Goal: Task Accomplishment & Management: Use online tool/utility

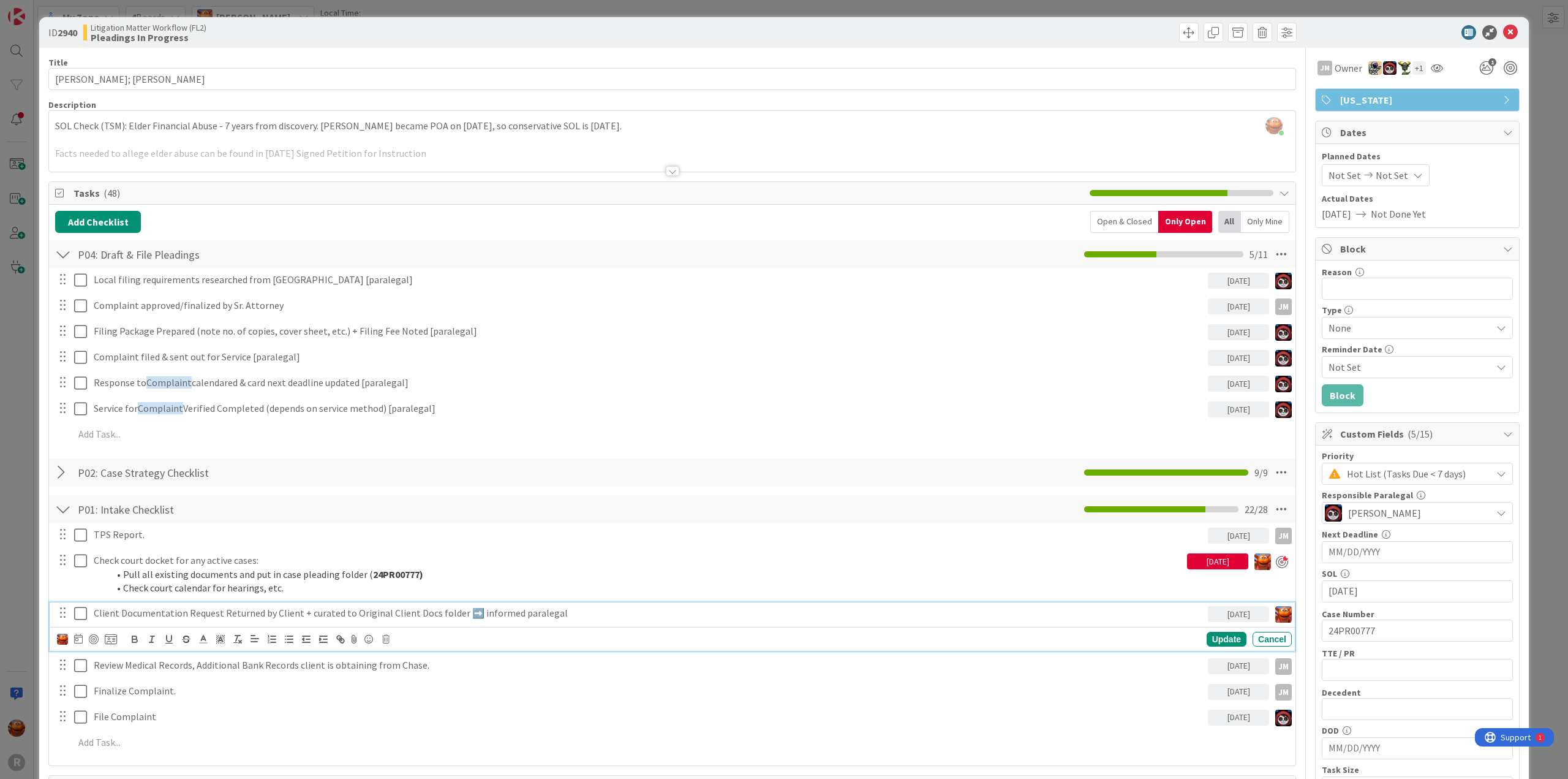
click at [266, 613] on p "Client Documentation Request Returned by Client + curated to Original Client Do…" at bounding box center [647, 612] width 1109 height 14
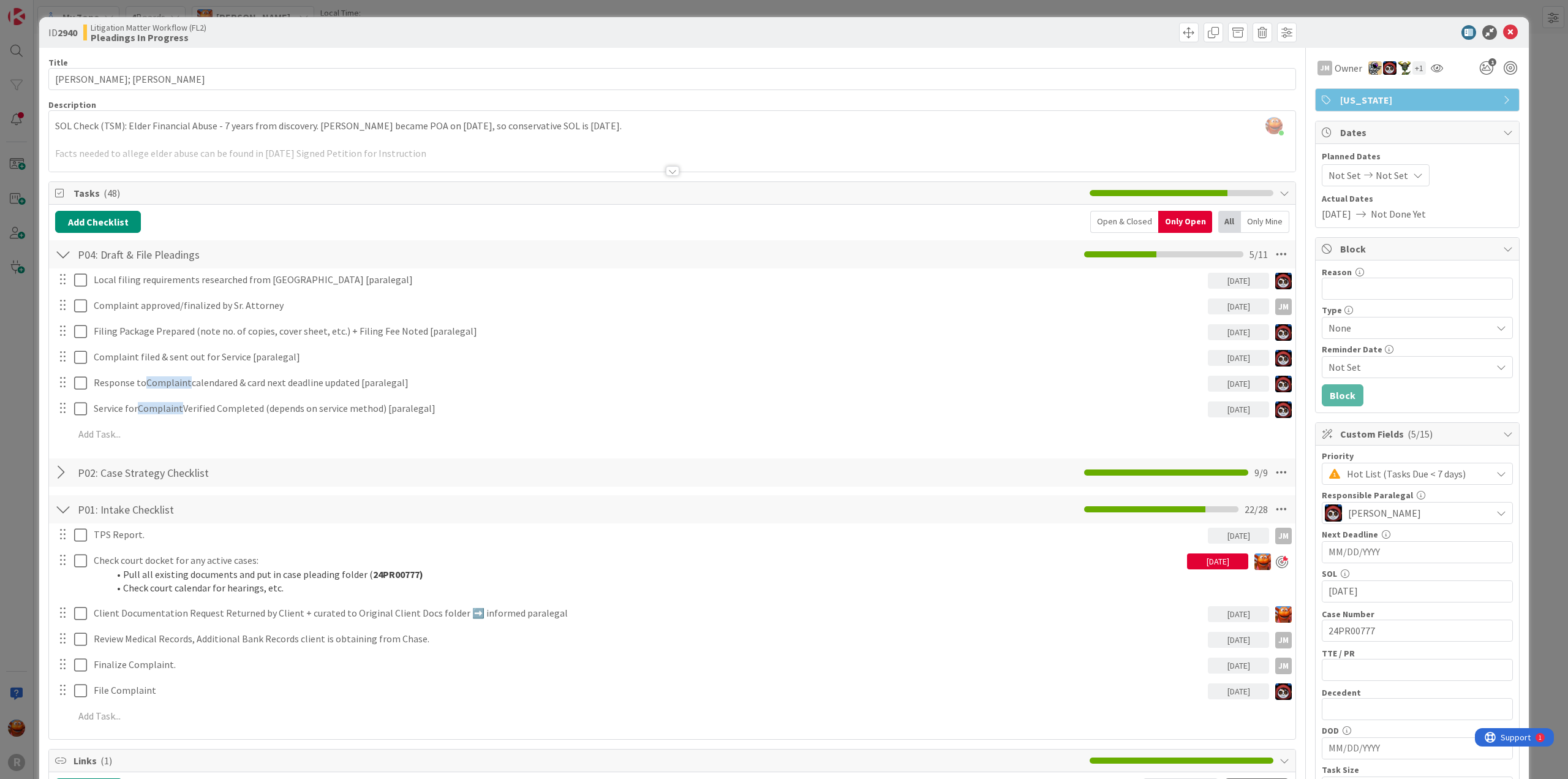
click at [25, 470] on div "ID 2940 Litigation Matter Workflow (FL2) Pleadings In Progress Title 15 / 128 […" at bounding box center [784, 390] width 1568 height 779
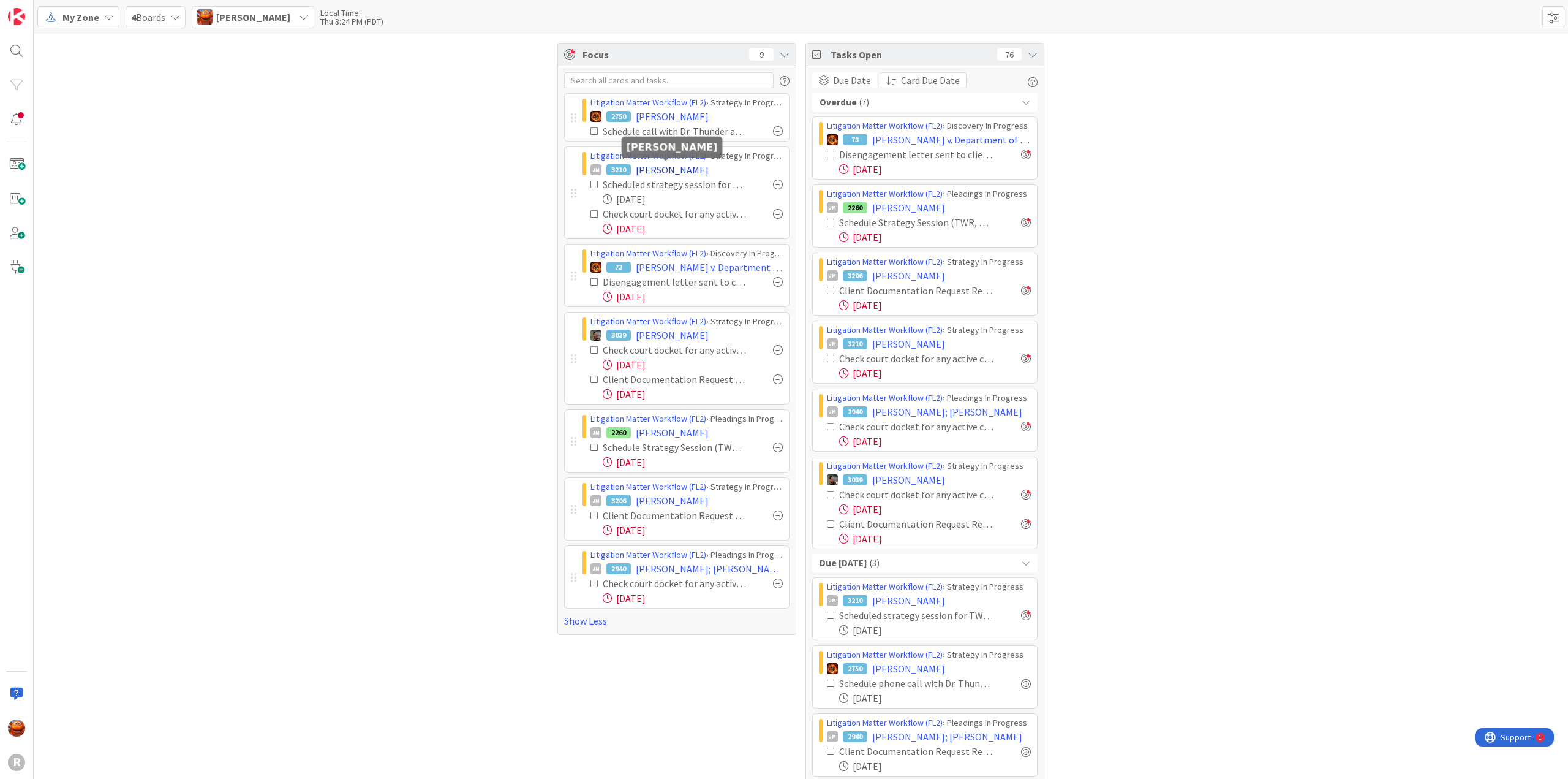
click at [655, 167] on span "[PERSON_NAME]" at bounding box center [672, 170] width 73 height 14
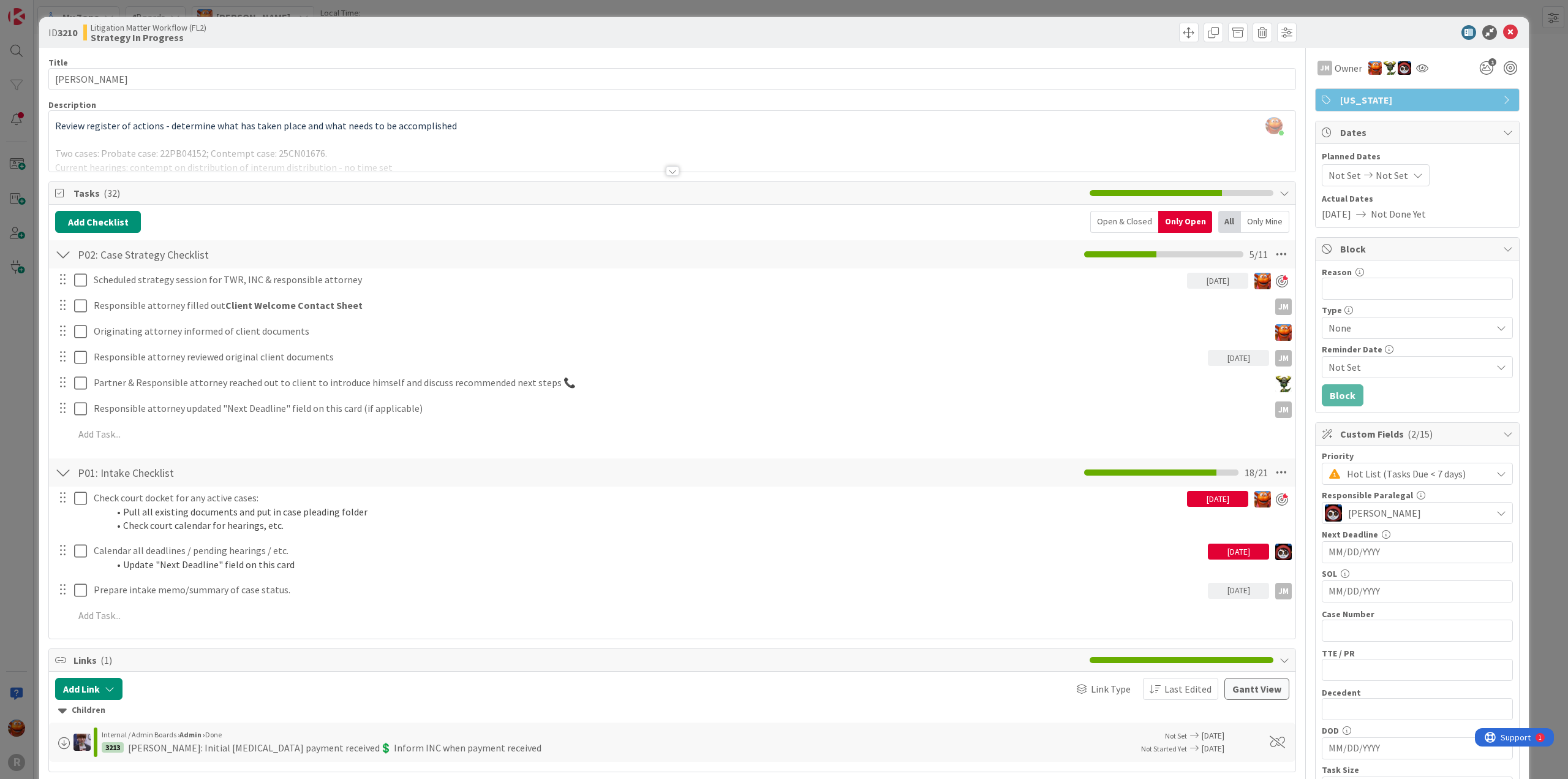
click at [415, 147] on div at bounding box center [672, 155] width 1247 height 31
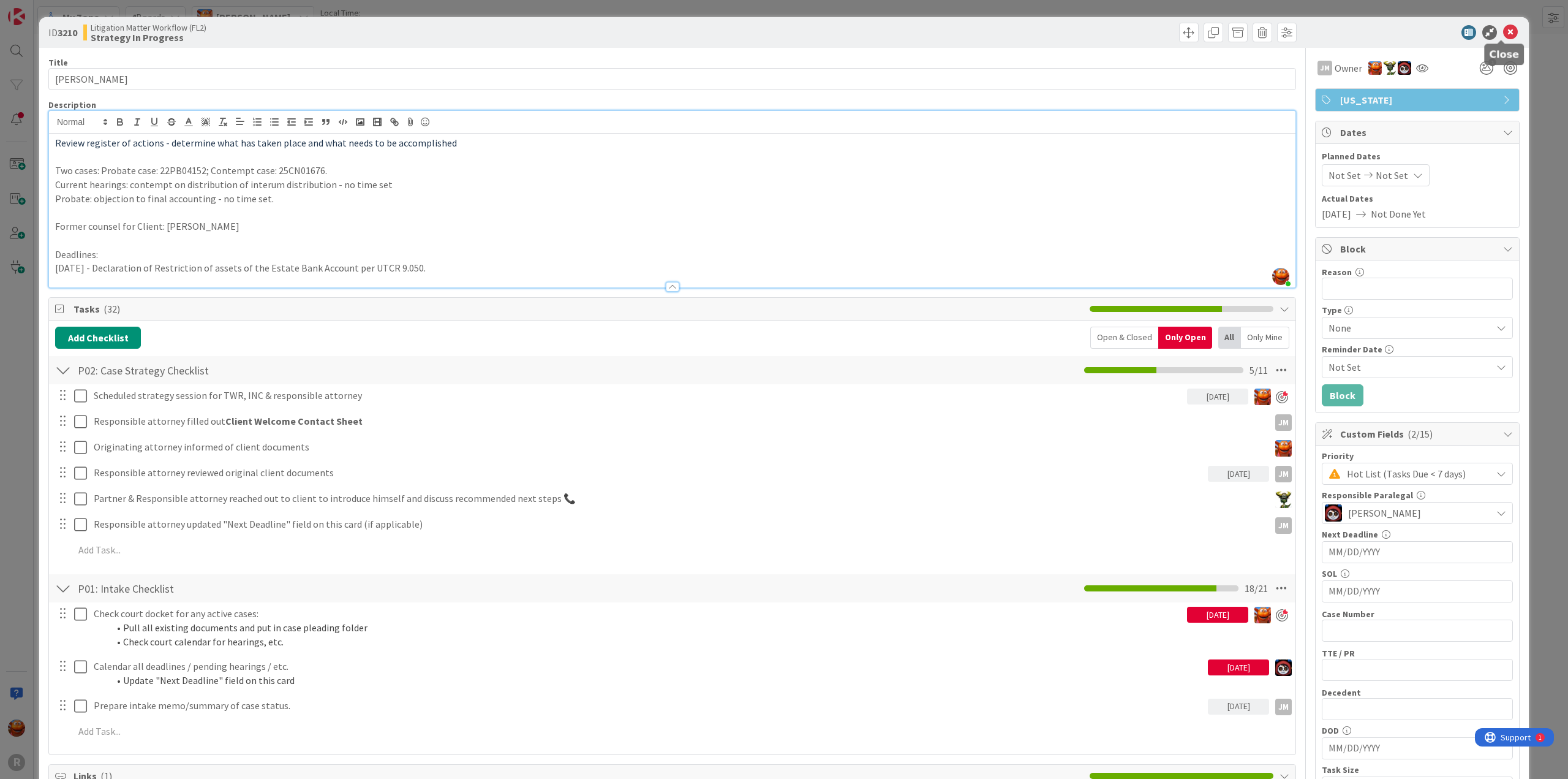
click at [1503, 36] on icon at bounding box center [1510, 31] width 14 height 14
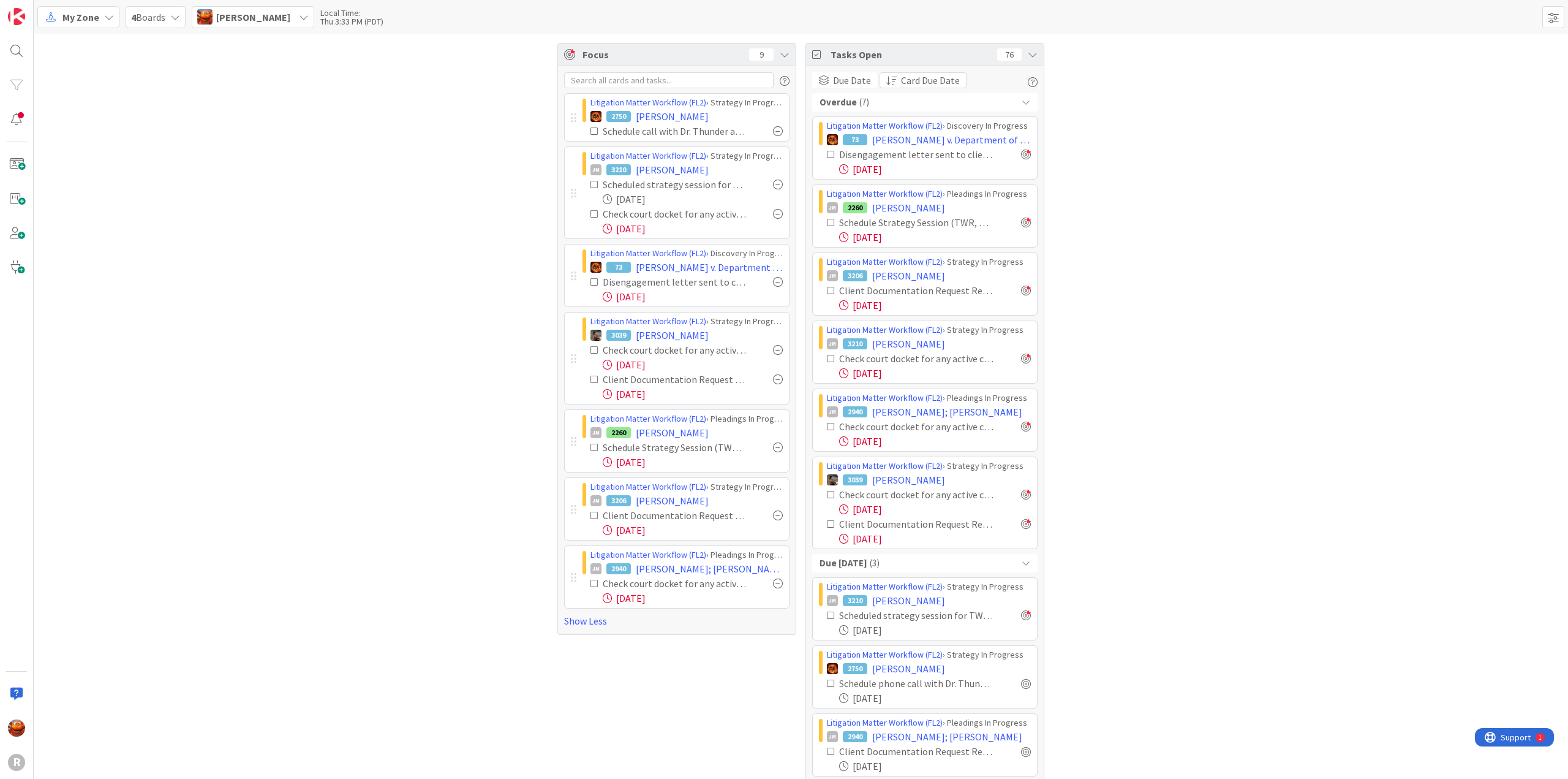
click at [87, 22] on span "My Zone" at bounding box center [81, 16] width 37 height 14
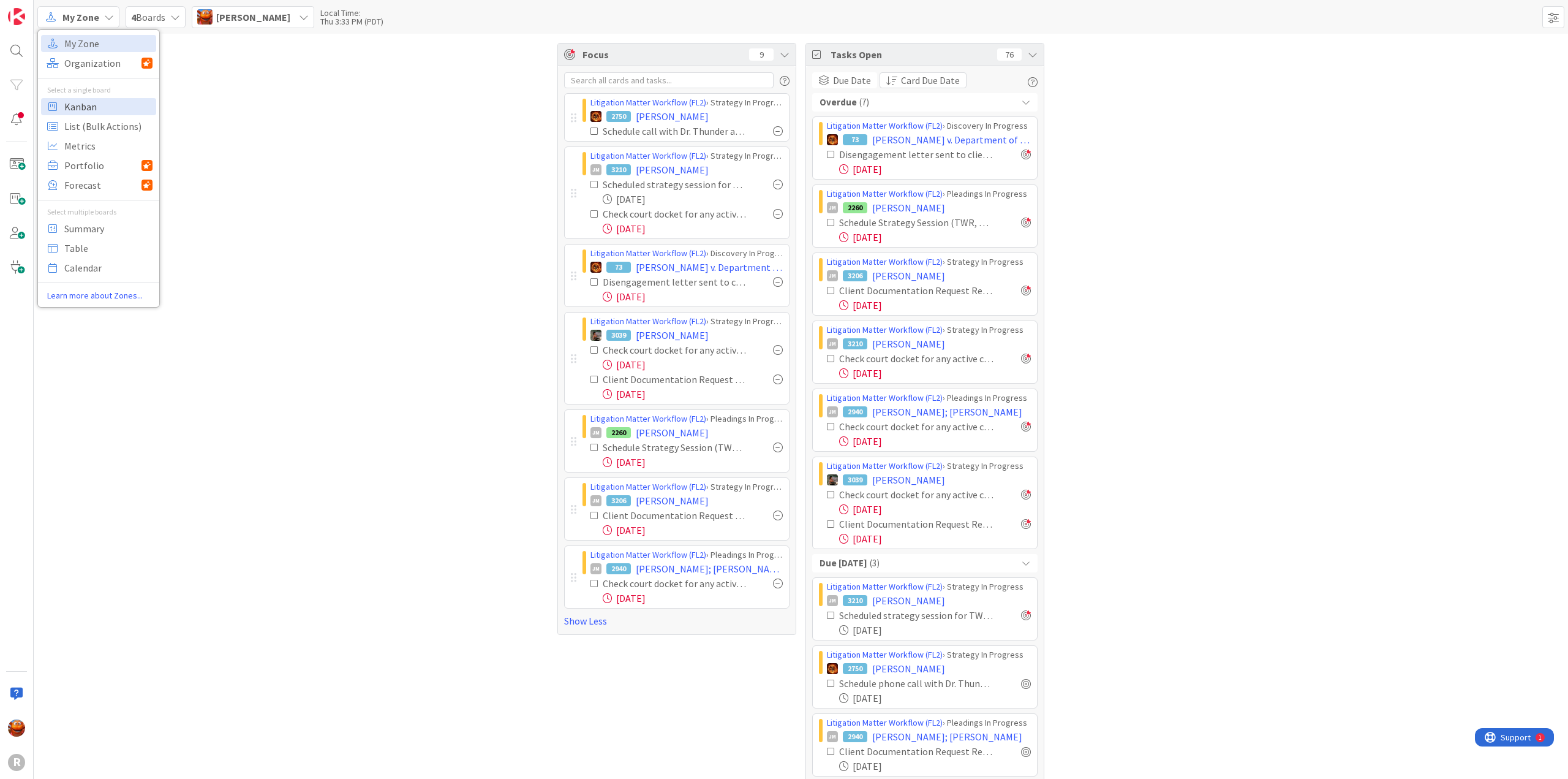
click at [85, 101] on span "Kanban" at bounding box center [109, 106] width 89 height 18
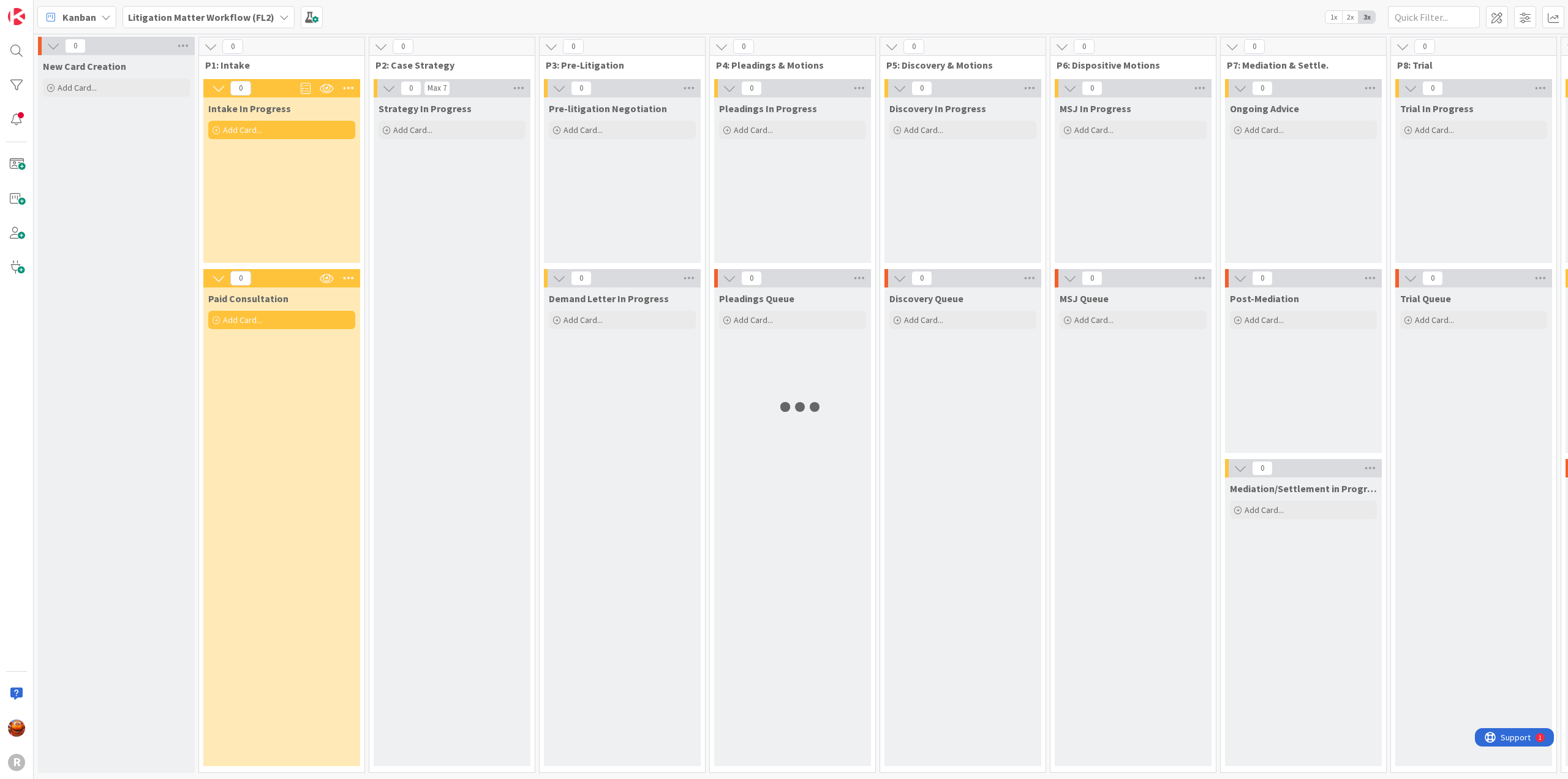
click at [254, 15] on b "Litigation Matter Workflow (FL2)" at bounding box center [201, 17] width 147 height 12
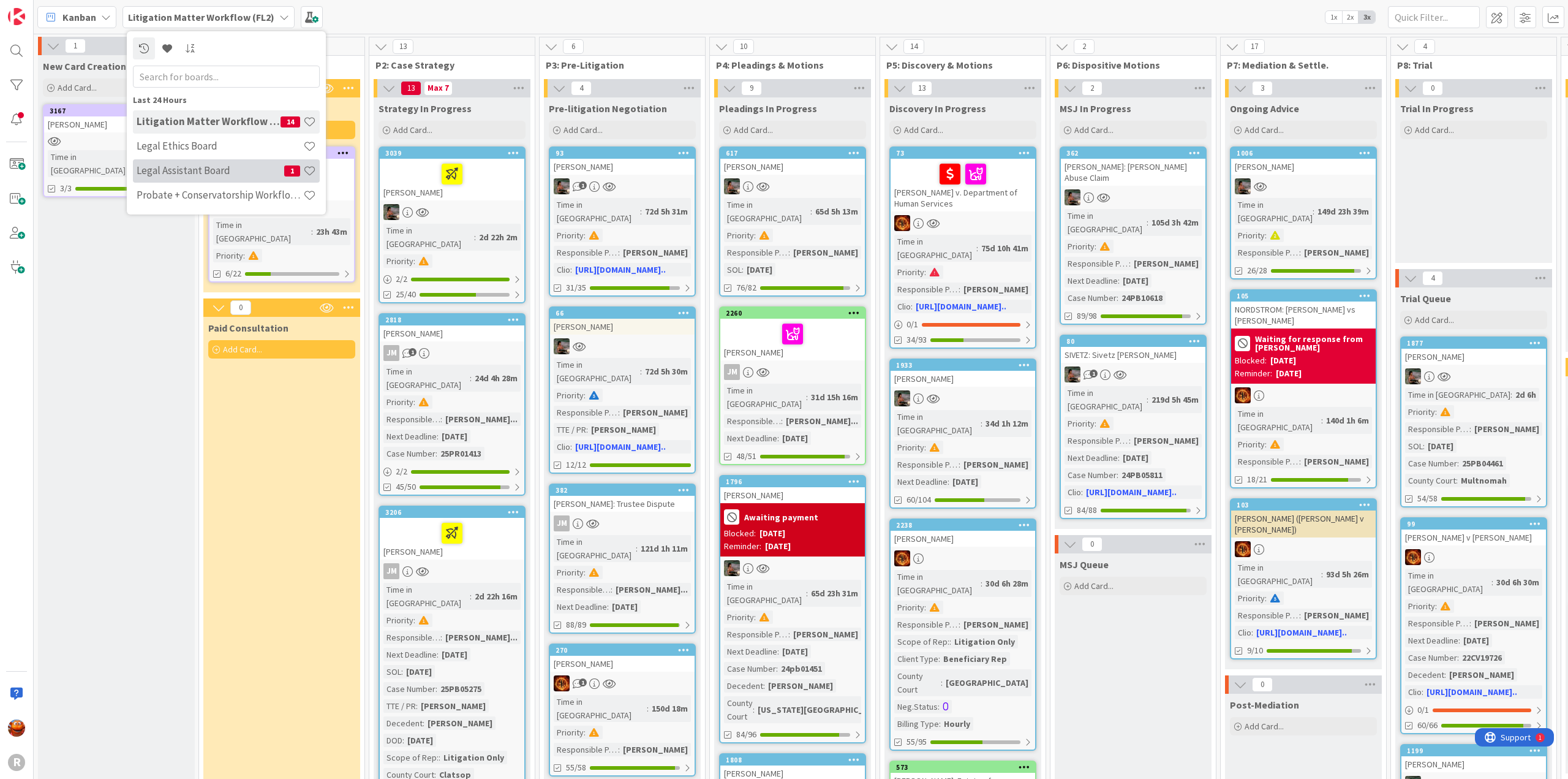
click at [210, 168] on h4 "Legal Assistant Board" at bounding box center [210, 170] width 148 height 12
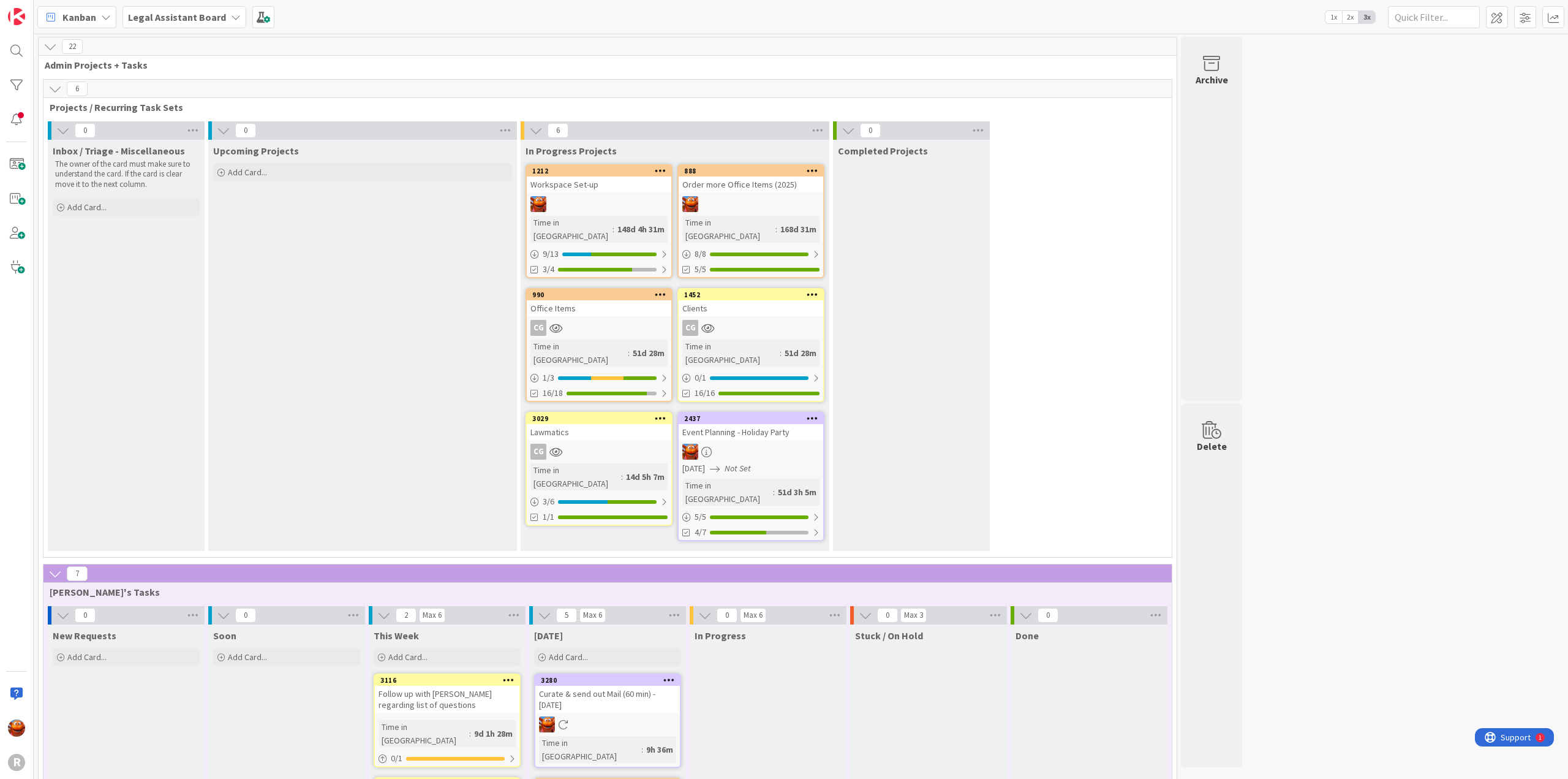
click at [750, 320] on div "CG" at bounding box center [751, 328] width 145 height 16
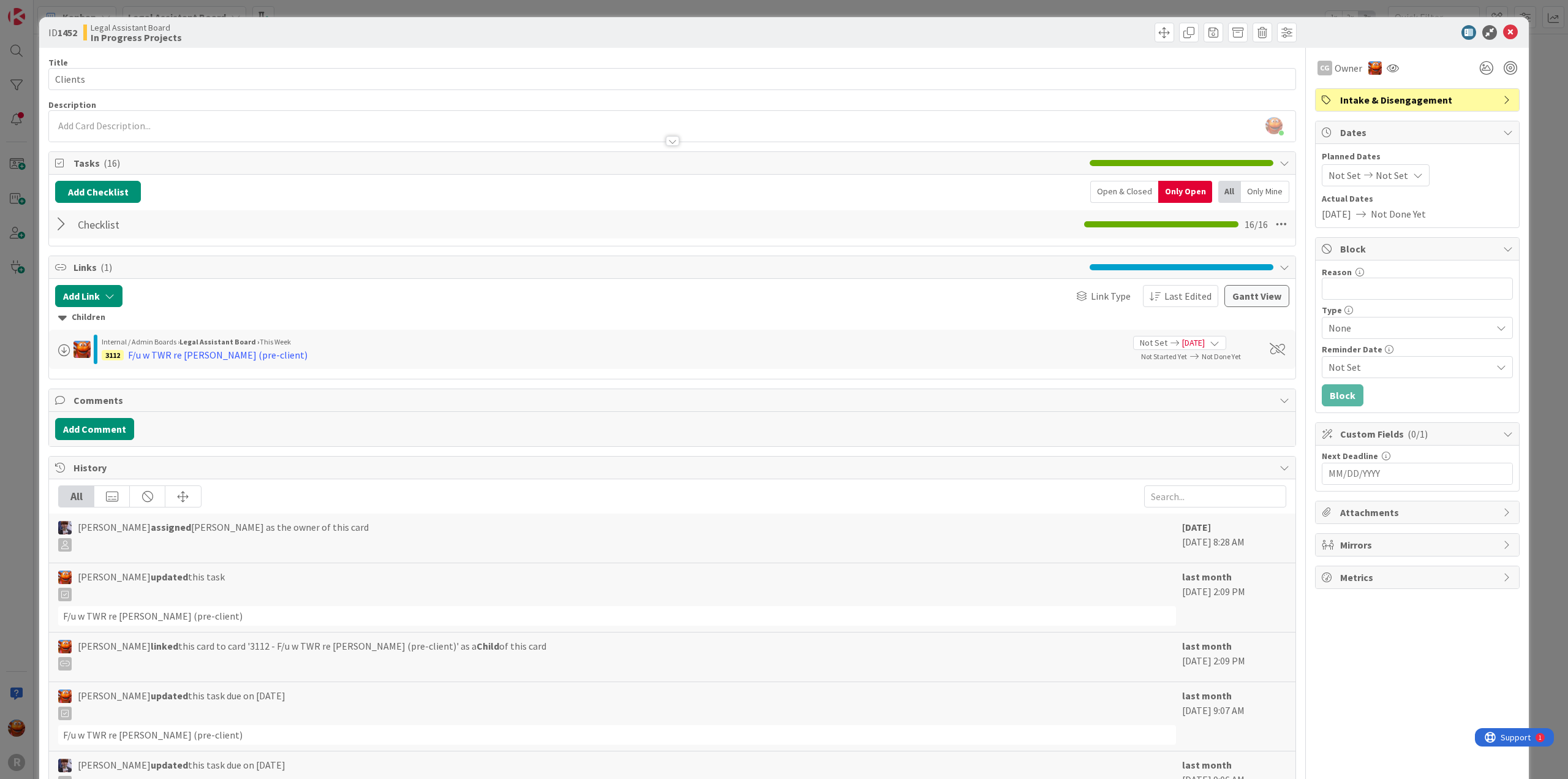
click at [24, 263] on div "ID 1452 Legal Assistant Board In Progress Projects Title 7 / 128 Clients Descri…" at bounding box center [784, 390] width 1568 height 779
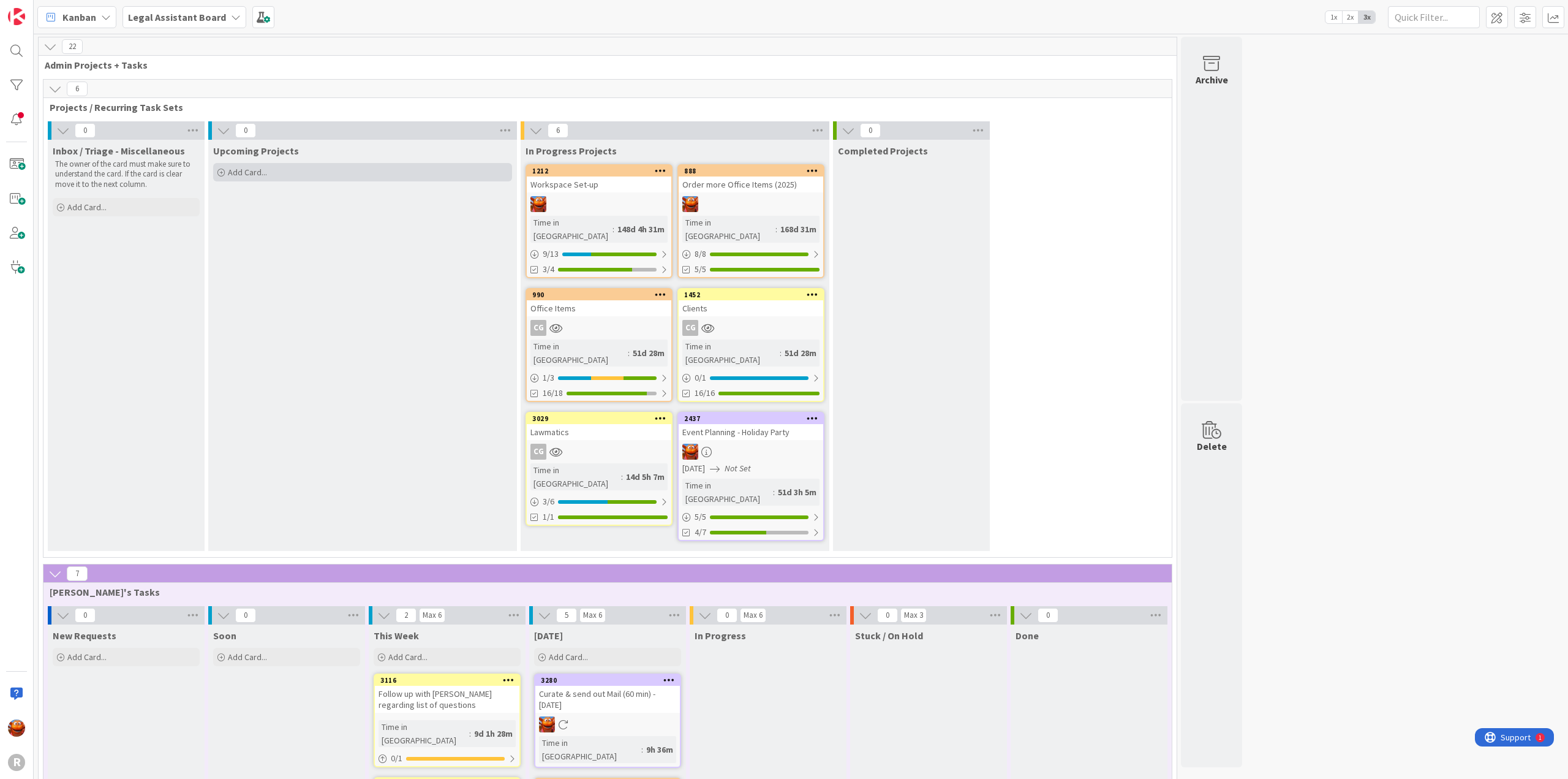
click at [381, 168] on div "Add Card..." at bounding box center [363, 171] width 299 height 18
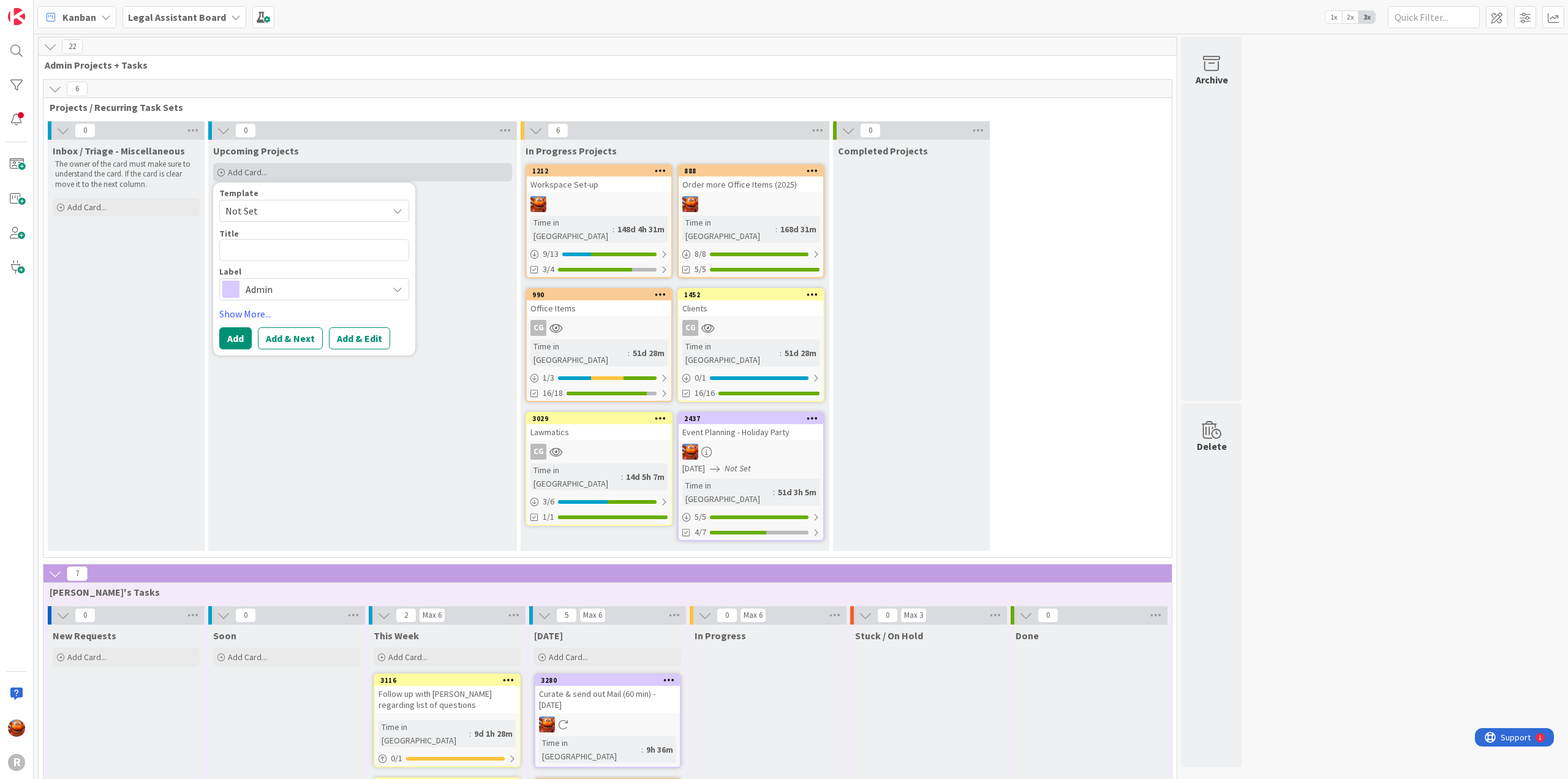
type textarea "x"
type textarea "E"
type textarea "x"
type textarea "Eth"
type textarea "x"
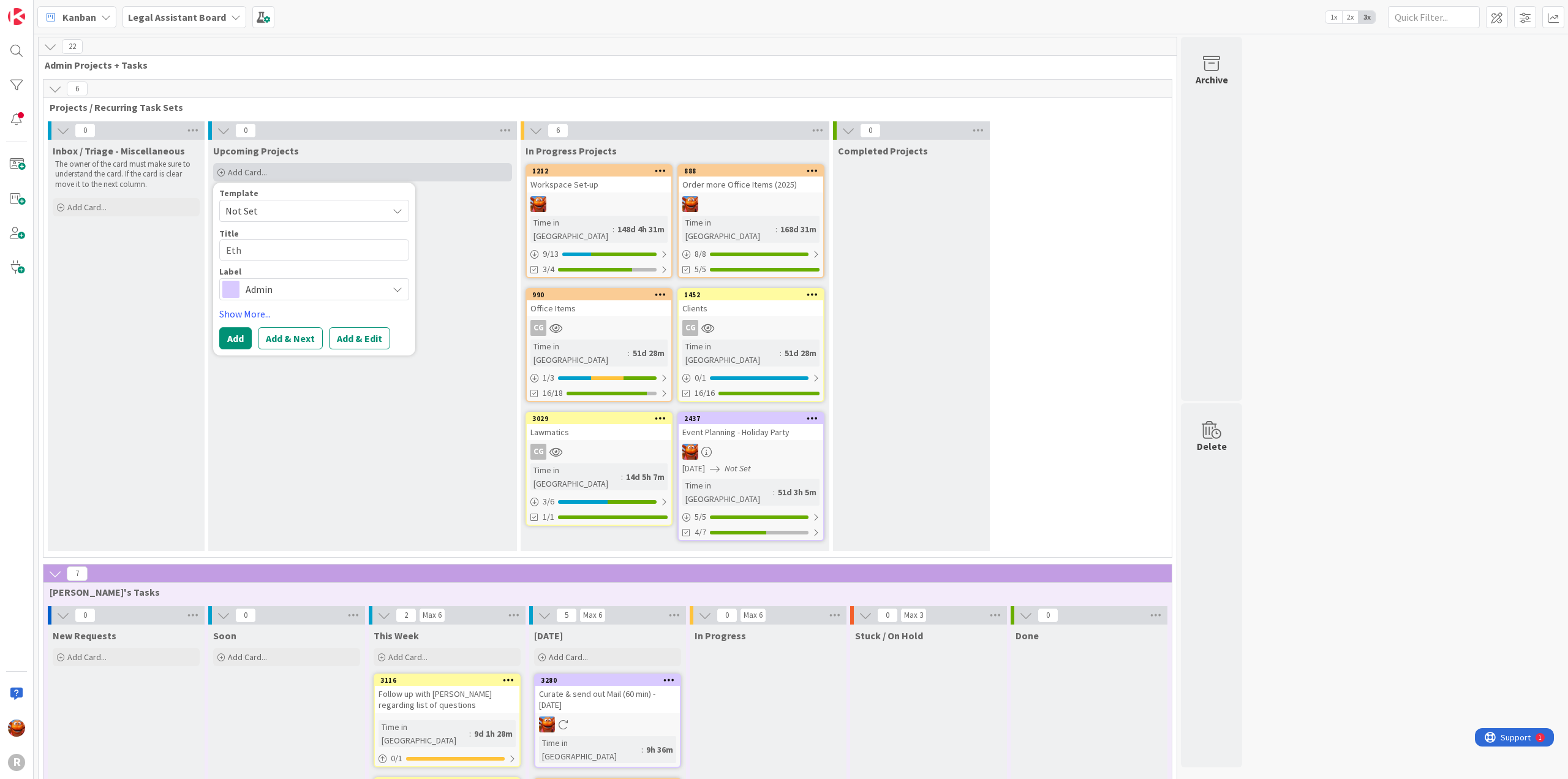
type textarea "Ethi"
type textarea "x"
type textarea "Ethic"
type textarea "x"
type textarea "Ethics"
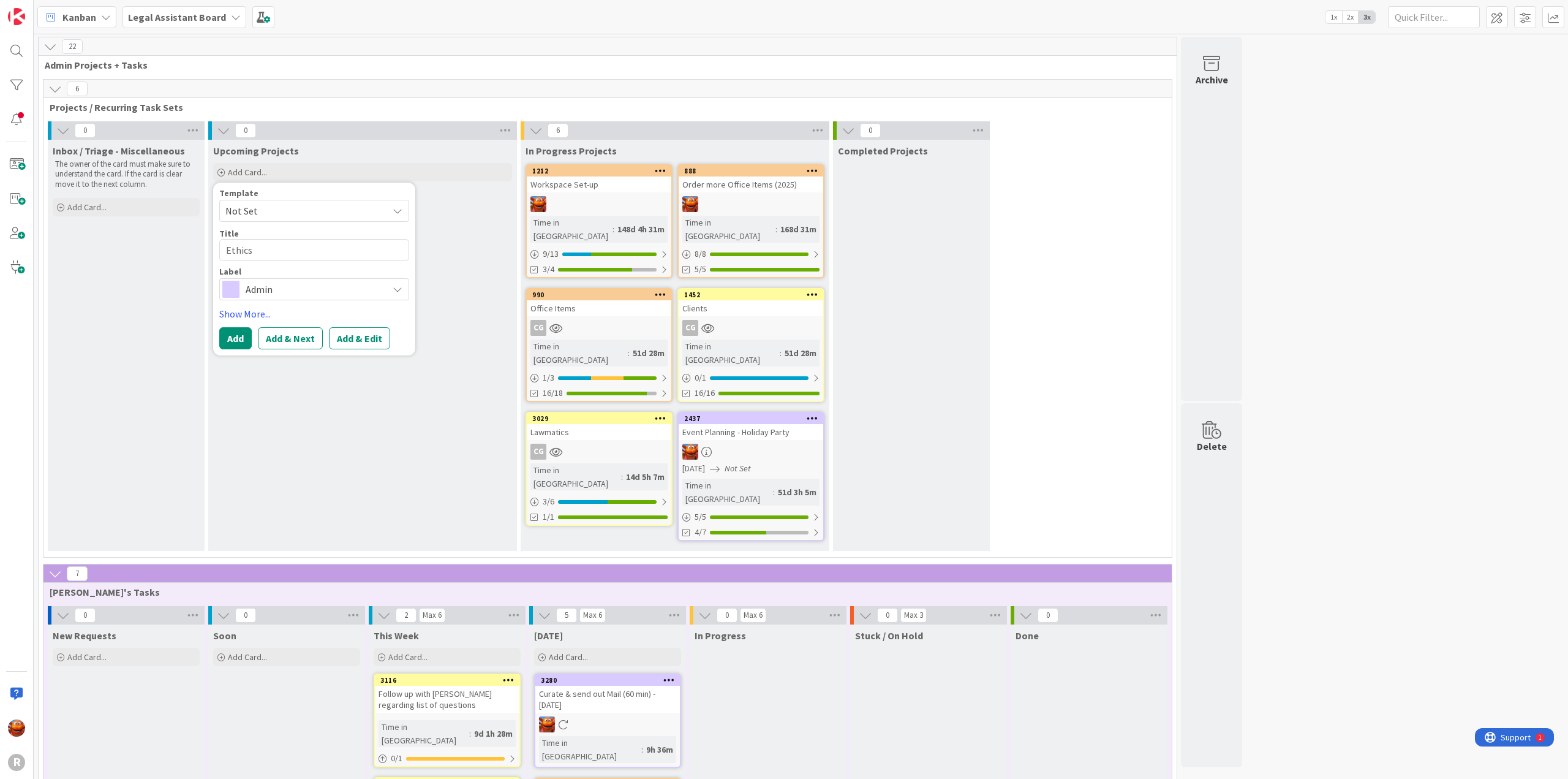
click at [321, 281] on span "Admin" at bounding box center [313, 290] width 136 height 17
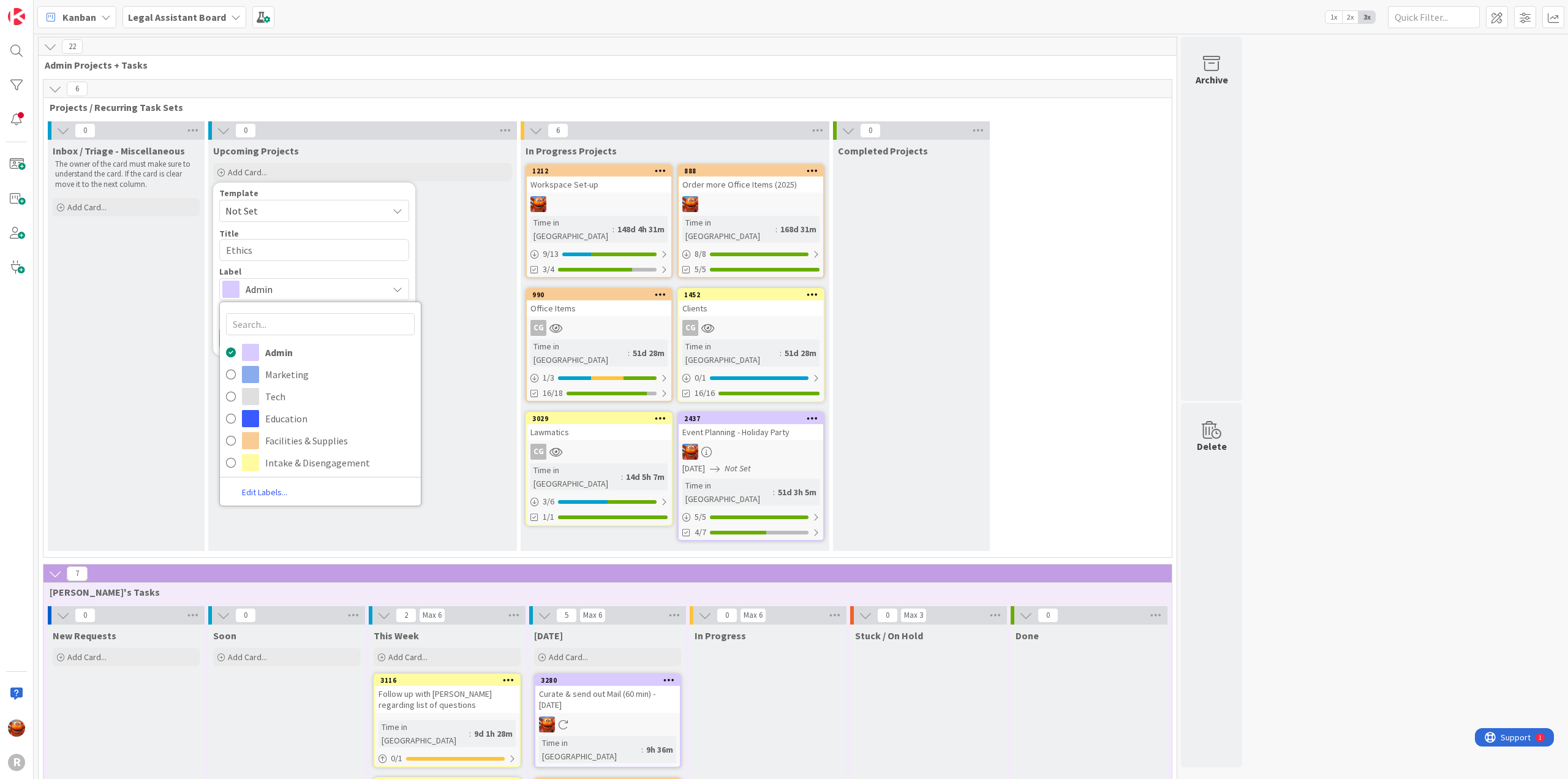
click at [421, 112] on span "Projects / Recurring Task Sets" at bounding box center [603, 107] width 1107 height 12
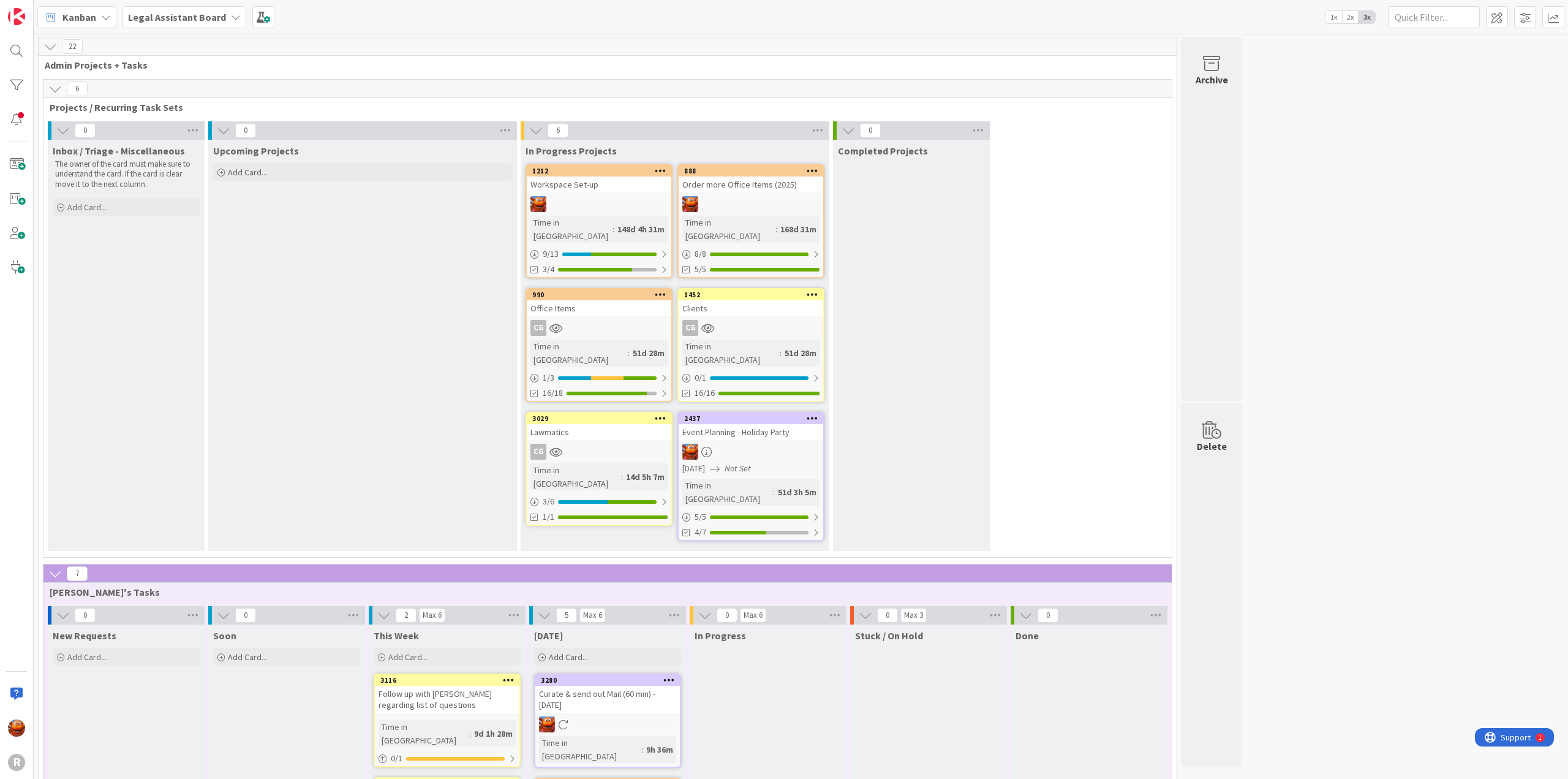
click at [170, 14] on b "Legal Assistant Board" at bounding box center [176, 17] width 98 height 12
click at [169, 169] on h4 "Legal Ethics Board" at bounding box center [220, 170] width 167 height 12
type textarea "x"
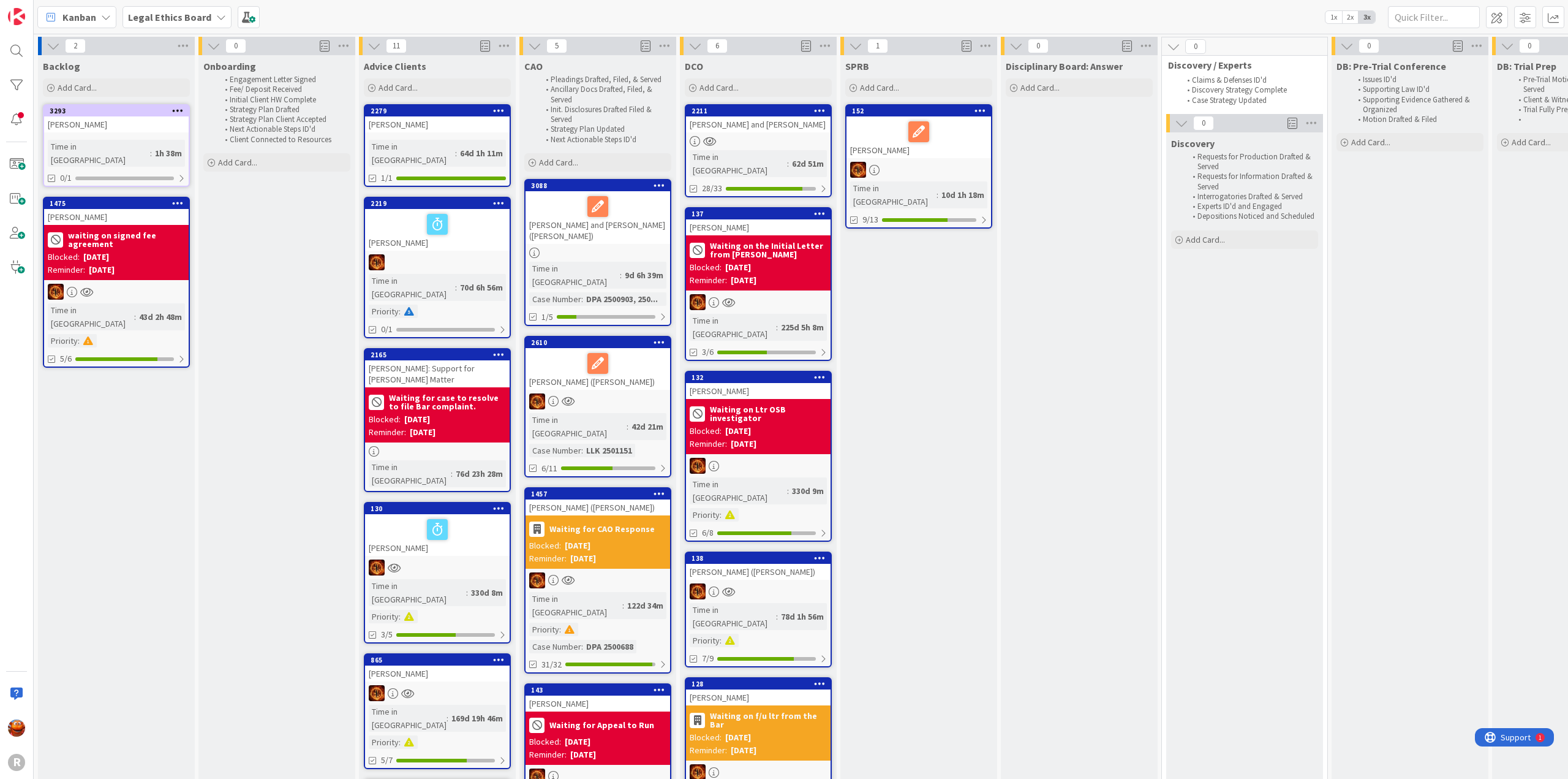
click at [135, 118] on div "[PERSON_NAME]" at bounding box center [116, 124] width 145 height 16
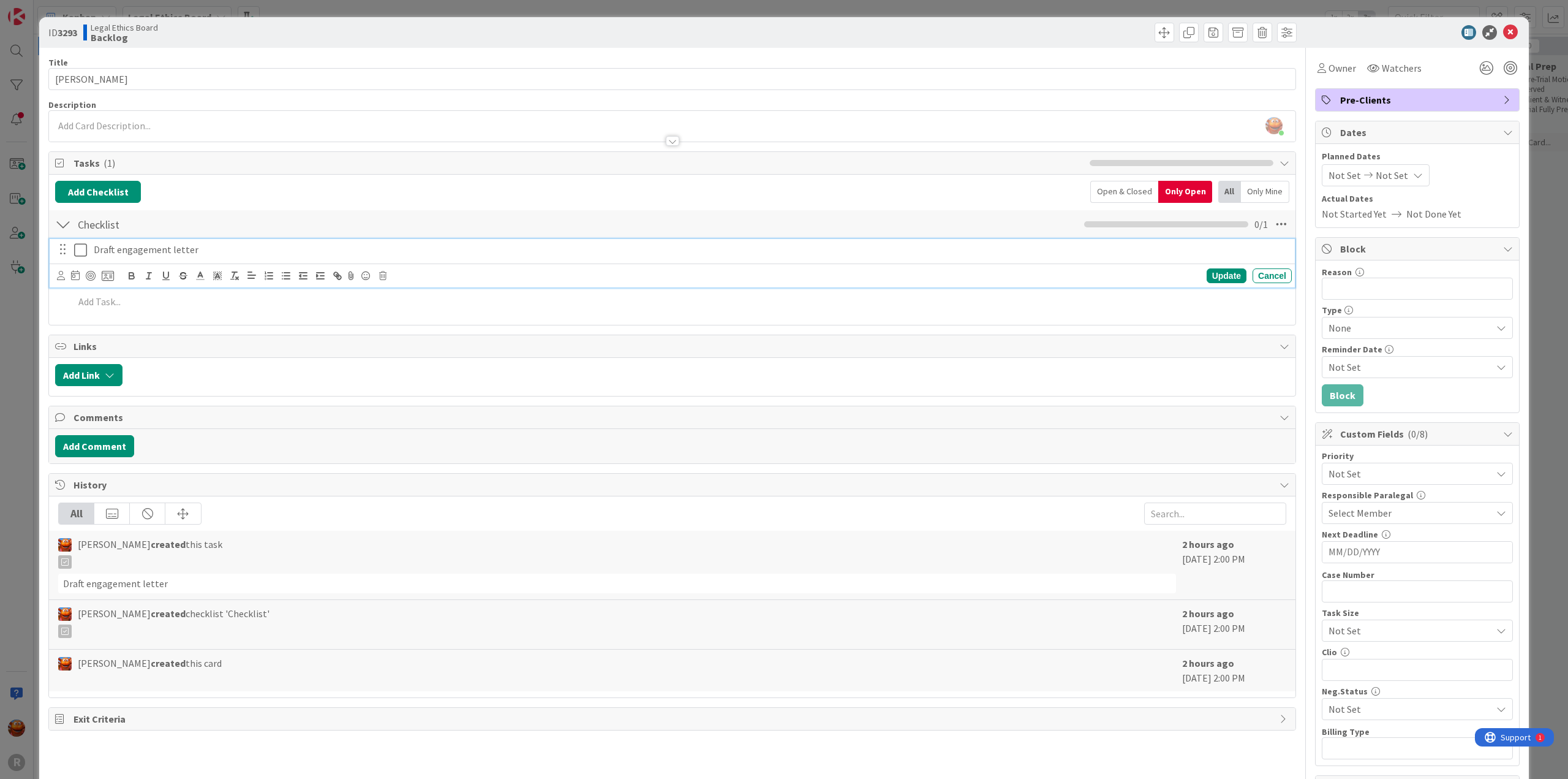
click at [172, 247] on p "Draft engagement letter" at bounding box center [690, 250] width 1194 height 14
click at [89, 275] on div at bounding box center [90, 275] width 10 height 10
click at [56, 275] on div "Update Cancel" at bounding box center [672, 275] width 1245 height 24
click at [57, 275] on icon at bounding box center [61, 275] width 8 height 10
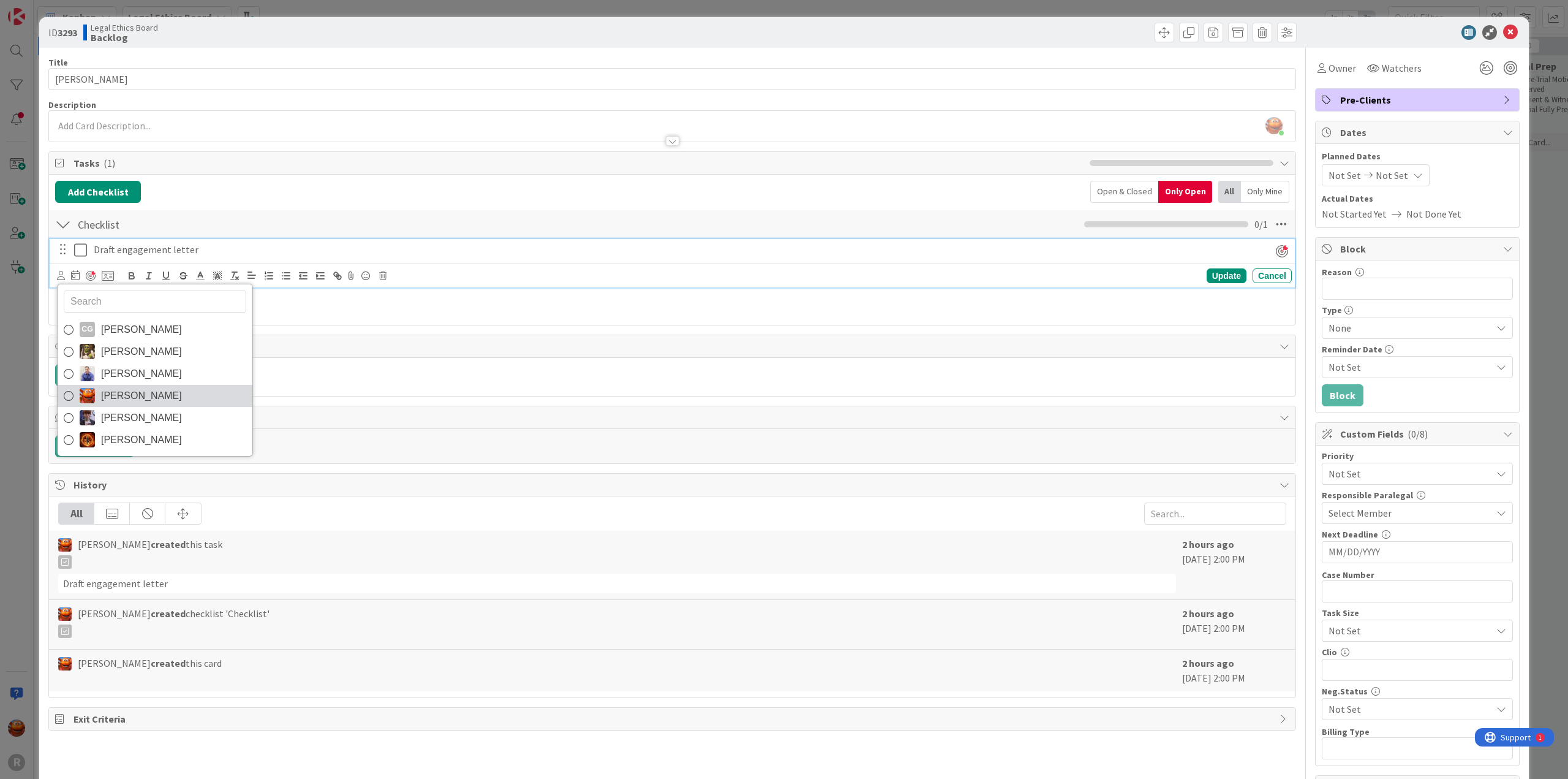
click at [106, 387] on span "[PERSON_NAME]" at bounding box center [141, 395] width 81 height 18
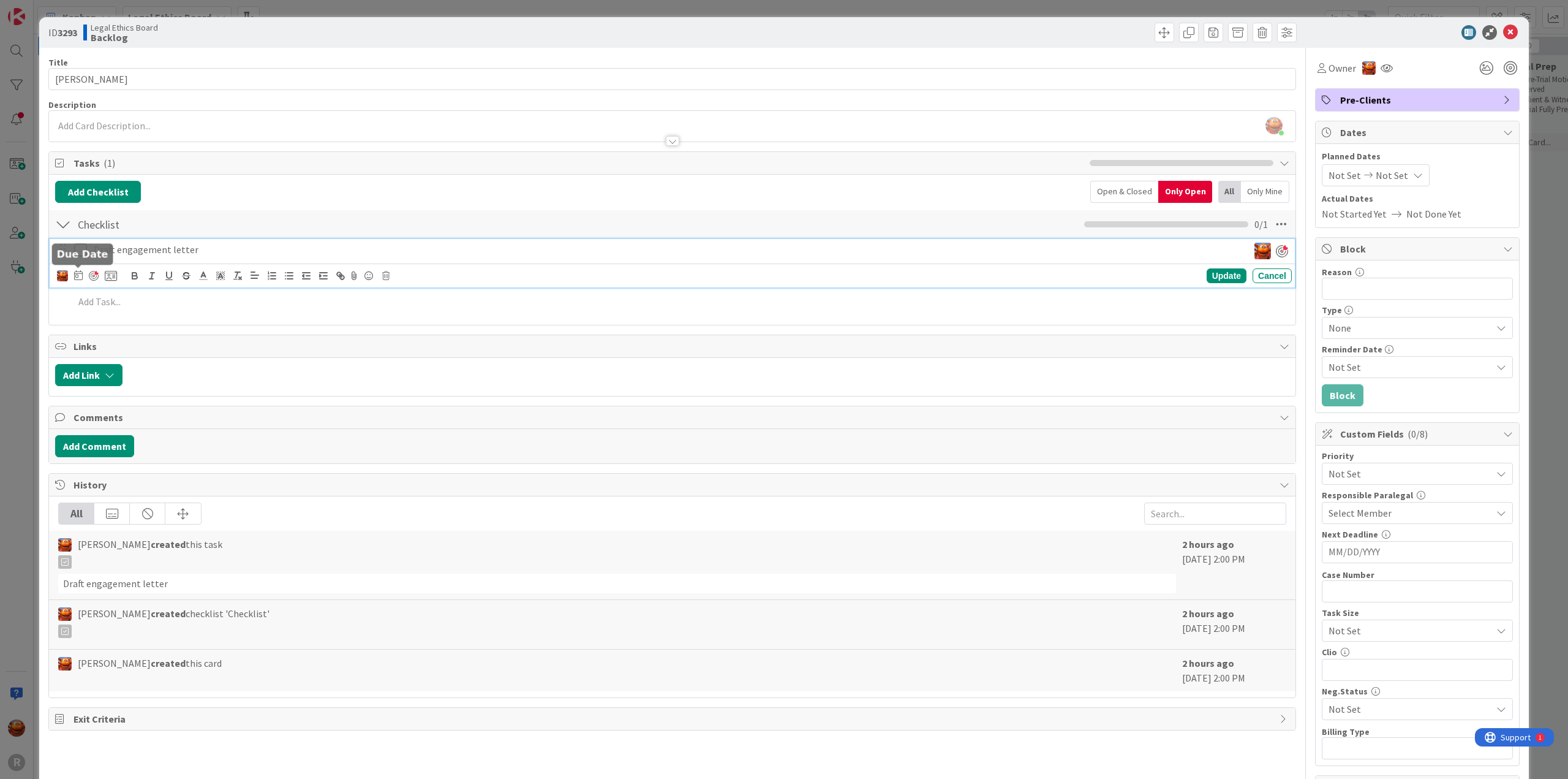
click at [77, 274] on icon at bounding box center [78, 275] width 9 height 10
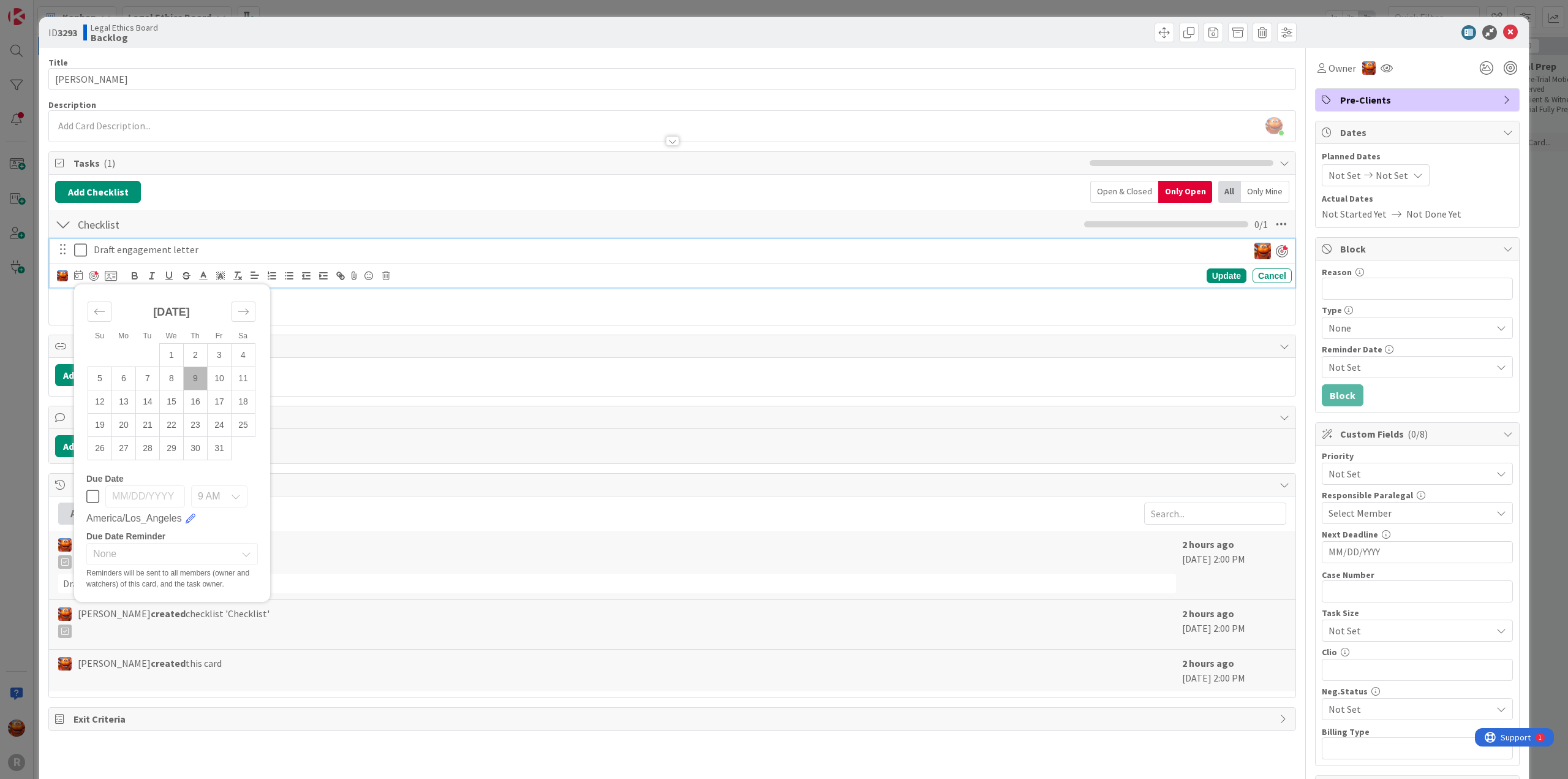
click at [204, 378] on td "9" at bounding box center [195, 378] width 24 height 23
type input "[DATE]"
click at [1207, 278] on div "Update" at bounding box center [1227, 275] width 40 height 14
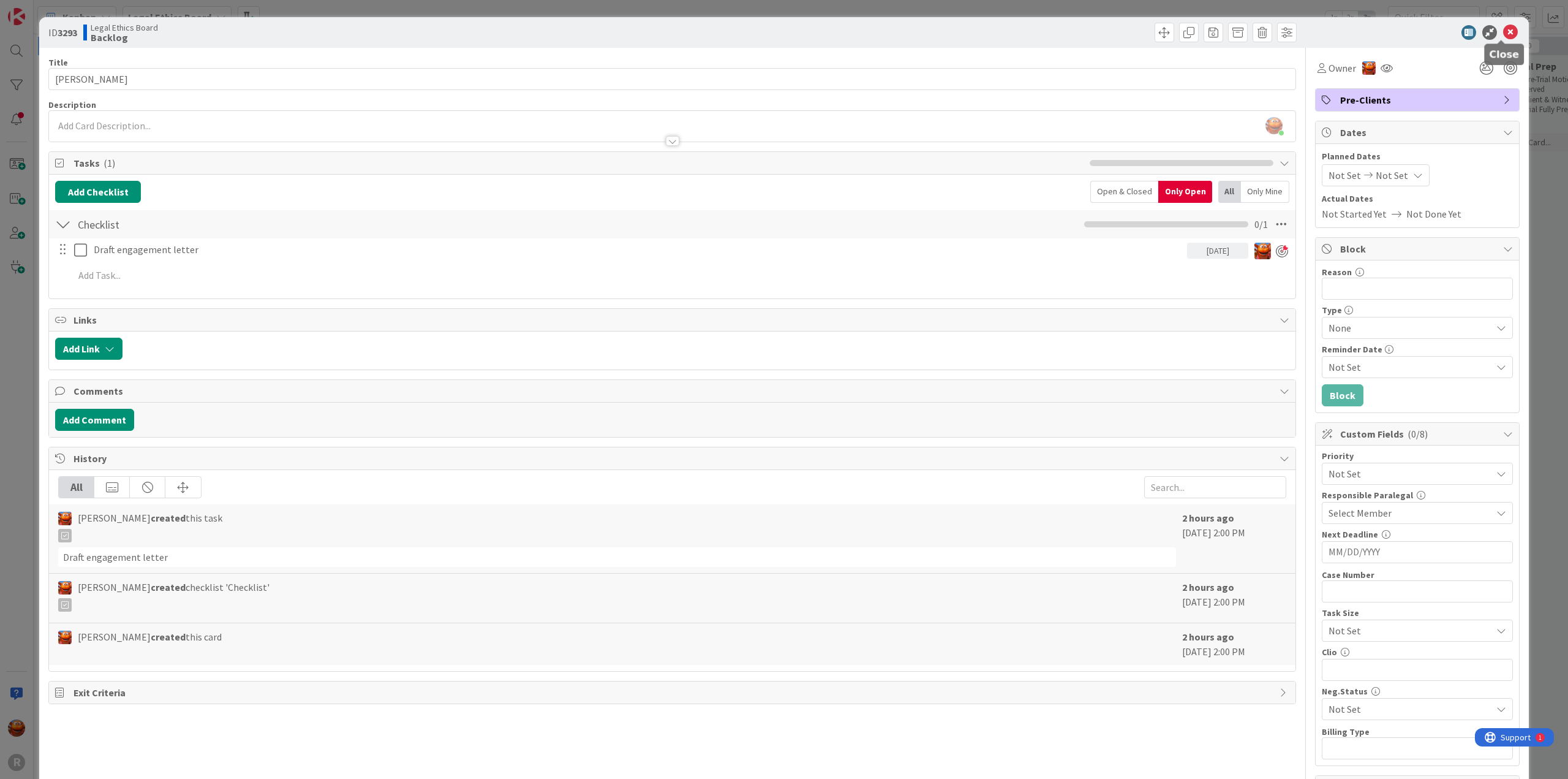
click at [1503, 29] on icon at bounding box center [1510, 31] width 14 height 14
